Goal: Task Accomplishment & Management: Manage account settings

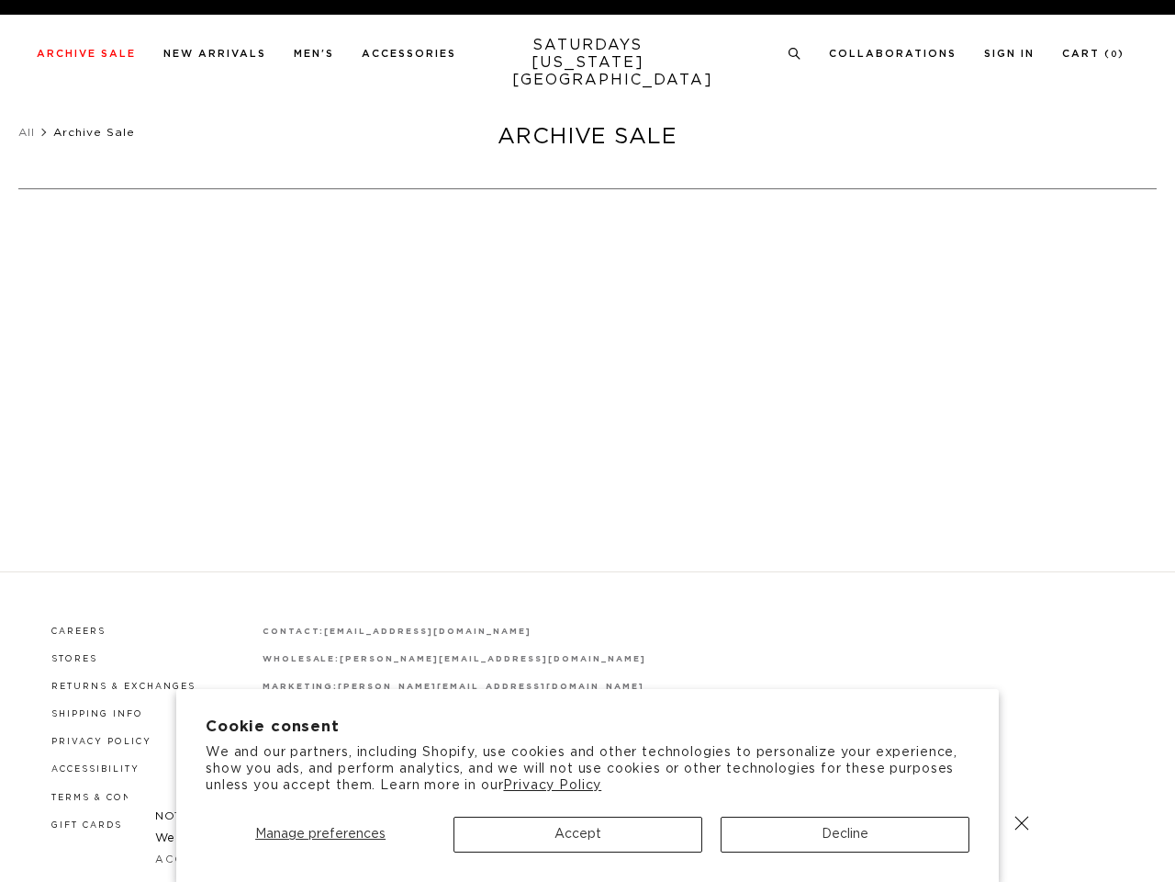
click at [588, 441] on div at bounding box center [587, 456] width 445 height 38
click at [320, 834] on span "Manage preferences" at bounding box center [320, 833] width 130 height 13
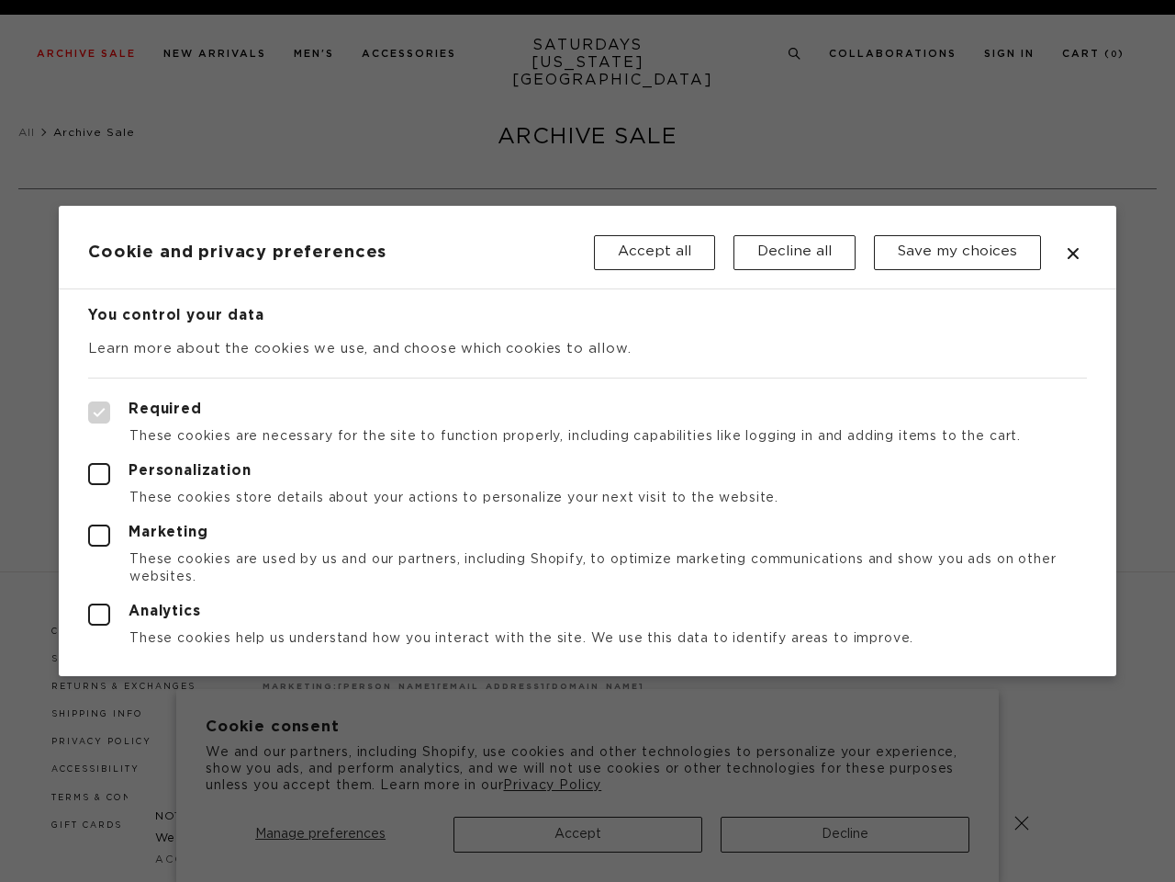
click at [786, 404] on label "Required" at bounding box center [587, 412] width 999 height 22
click at [89, 402] on input "Required" at bounding box center [88, 401] width 1 height 1
checkbox input "true"
click at [795, 54] on div at bounding box center [587, 441] width 1175 height 882
click at [218, 223] on header "Cookie and privacy preferences Accept all Decline all Save my choices" at bounding box center [588, 248] width 1058 height 84
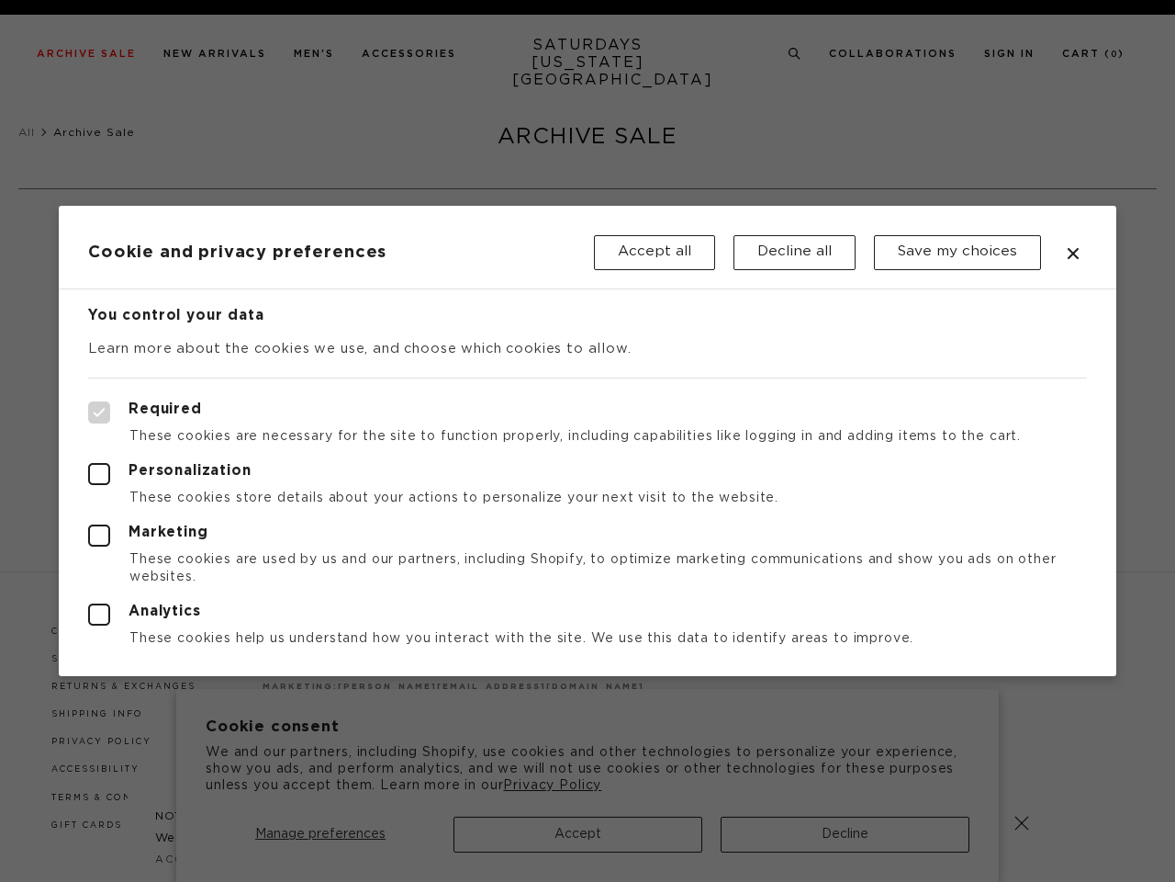
click at [1022, 823] on div at bounding box center [587, 441] width 1175 height 882
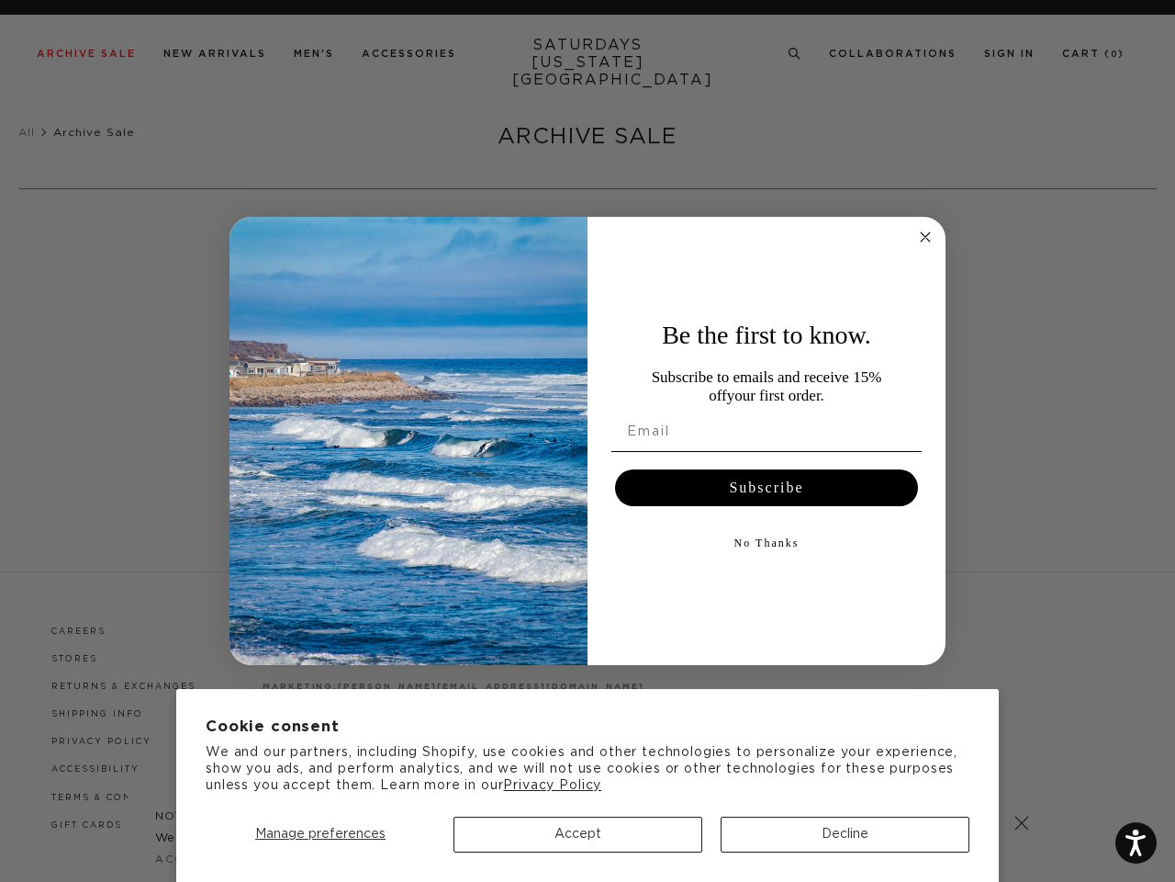
click at [588, 441] on div "Be the first to know. Subscribe to emails and receive 15% off your first order.…" at bounding box center [758, 440] width 340 height 411
click at [320, 834] on span "Manage preferences" at bounding box center [320, 833] width 130 height 13
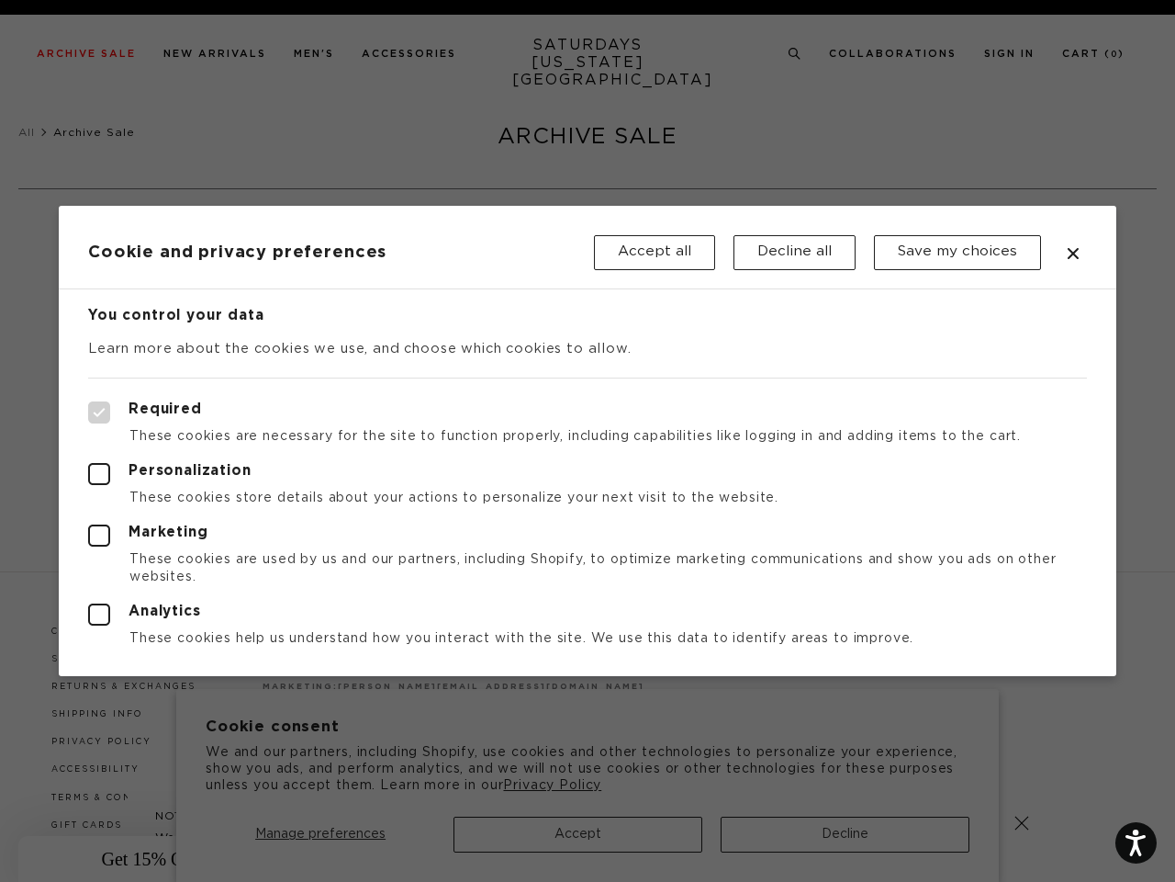
click at [767, 488] on body "Accessibility Screen-Reader Guide, Feedback, and Issue Reporting | New window C…" at bounding box center [587, 441] width 1175 height 882
click at [767, 543] on div "Be the first to know. Subscribe to emails and receive 15% off your first order.…" at bounding box center [758, 485] width 340 height 411
